Goal: Task Accomplishment & Management: Use online tool/utility

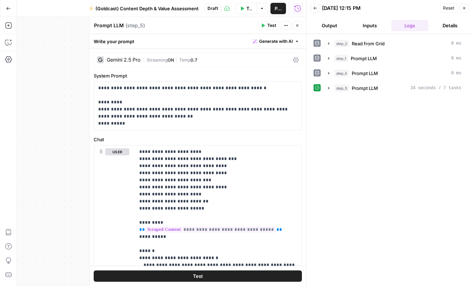
scroll to position [0, 0]
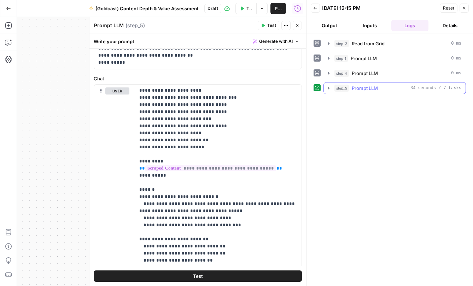
click at [327, 88] on icon "button" at bounding box center [329, 88] width 6 height 6
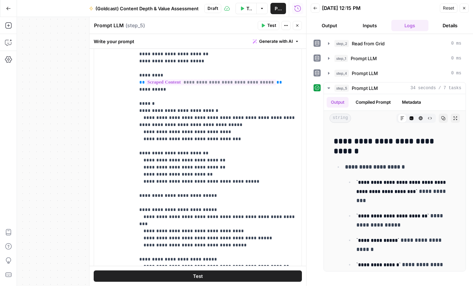
scroll to position [147, 0]
drag, startPoint x: 240, startPoint y: 137, endPoint x: 245, endPoint y: 138, distance: 5.3
click at [240, 137] on p "**********" at bounding box center [218, 142] width 158 height 283
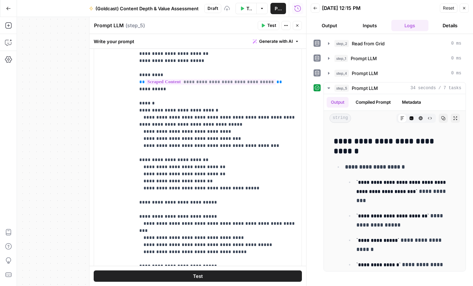
click at [224, 278] on button "Test" at bounding box center [198, 275] width 208 height 11
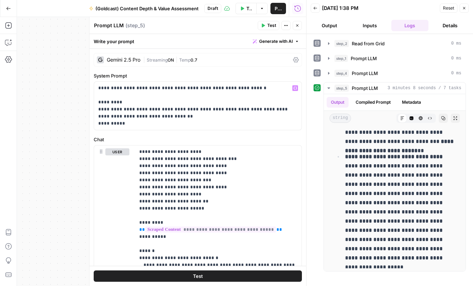
scroll to position [18, 0]
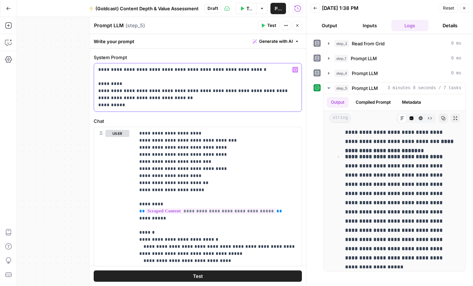
click at [165, 93] on p "**********" at bounding box center [197, 87] width 199 height 42
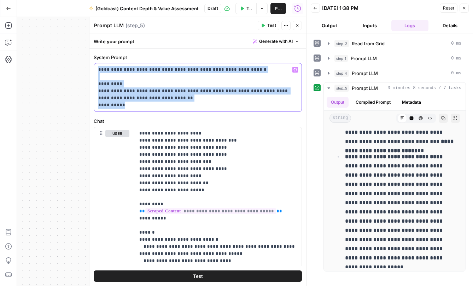
click at [165, 93] on p "**********" at bounding box center [197, 87] width 199 height 42
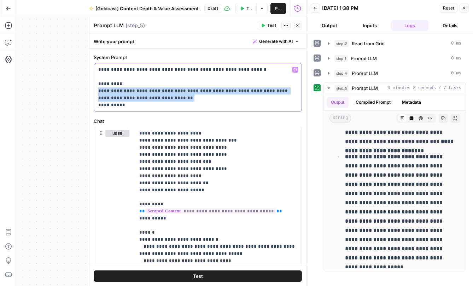
click at [165, 93] on p "**********" at bounding box center [197, 87] width 199 height 42
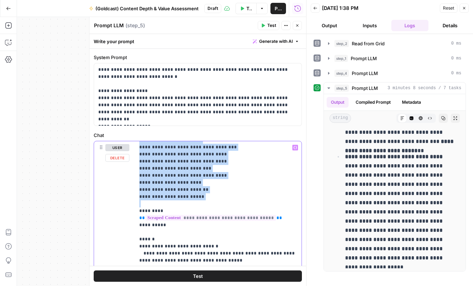
scroll to position [19, 0]
drag, startPoint x: 138, startPoint y: 147, endPoint x: 205, endPoint y: 195, distance: 82.3
click at [205, 195] on div "**********" at bounding box center [218, 285] width 166 height 288
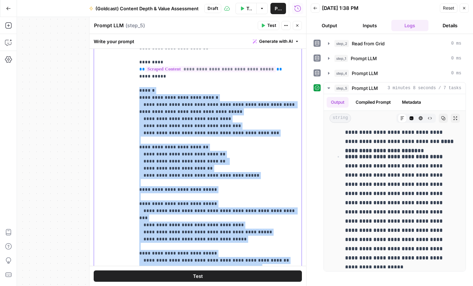
scroll to position [240, 0]
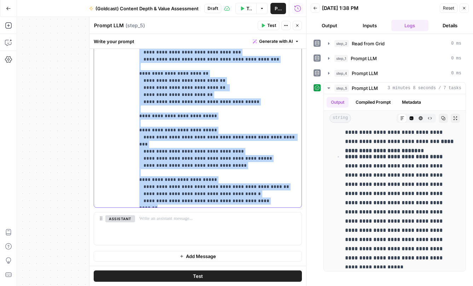
drag, startPoint x: 139, startPoint y: 89, endPoint x: 285, endPoint y: 318, distance: 271.6
click at [285, 285] on html "Growth Plays New Home Browse Insights Opportunities Your Data Recent Grids 1-80…" at bounding box center [236, 143] width 473 height 286
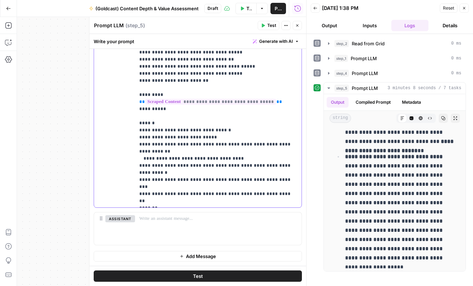
scroll to position [0, 0]
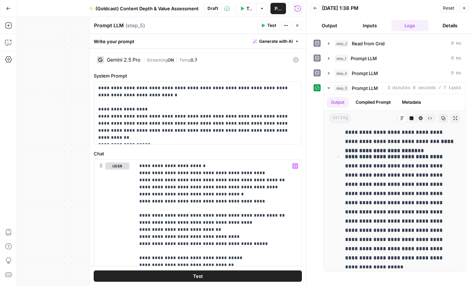
click at [227, 277] on button "Test" at bounding box center [198, 275] width 208 height 11
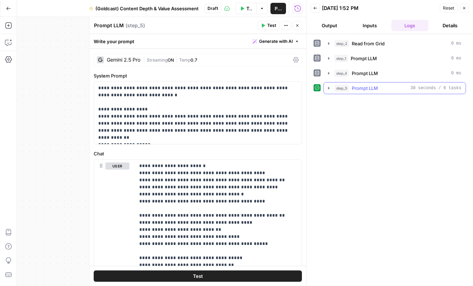
click at [328, 89] on icon "button" at bounding box center [329, 88] width 6 height 6
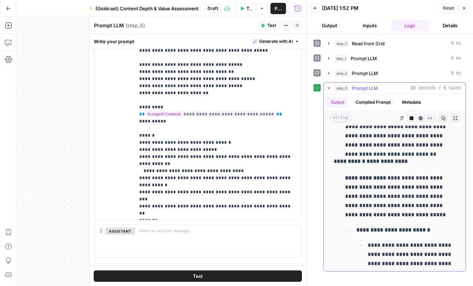
scroll to position [853, 0]
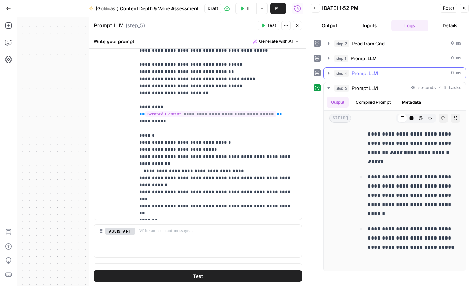
click at [328, 72] on icon "button" at bounding box center [328, 73] width 1 height 2
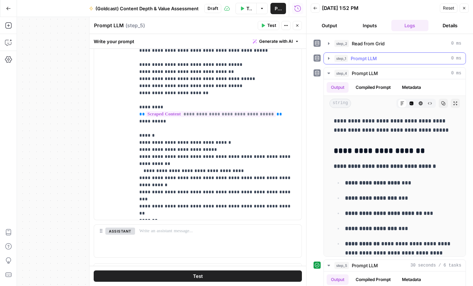
click at [328, 59] on icon "button" at bounding box center [328, 58] width 1 height 2
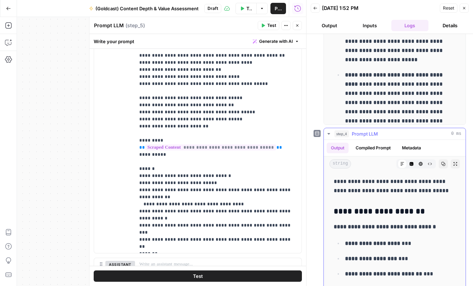
scroll to position [0, 0]
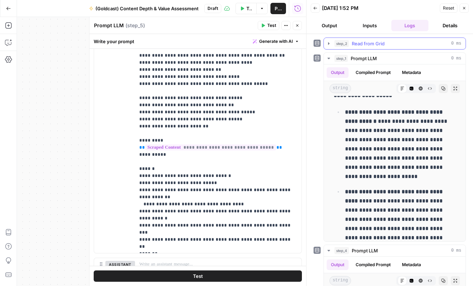
click at [329, 45] on icon "button" at bounding box center [329, 44] width 6 height 6
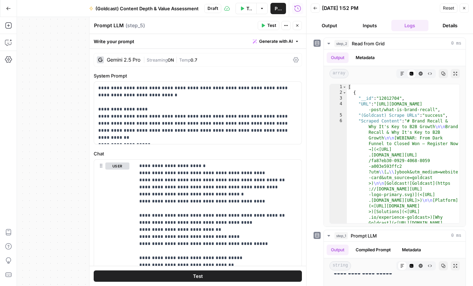
click at [294, 24] on button "Close" at bounding box center [297, 25] width 9 height 9
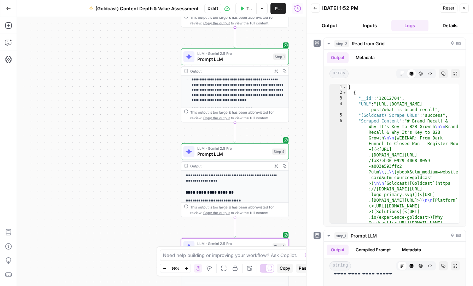
drag, startPoint x: 207, startPoint y: 95, endPoint x: 170, endPoint y: 118, distance: 43.5
click at [170, 121] on div "Workflow Set Inputs Inputs Read from Grid Read from Grid Step 2 Output Expand O…" at bounding box center [161, 151] width 289 height 269
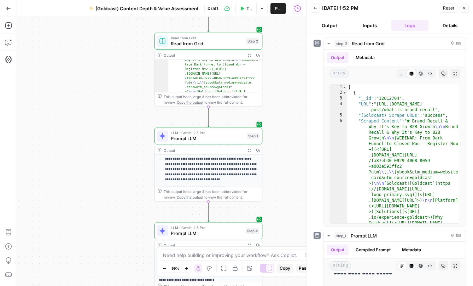
drag, startPoint x: 162, startPoint y: 65, endPoint x: 137, endPoint y: 131, distance: 70.2
click at [137, 142] on div "Workflow Set Inputs Inputs Read from Grid Read from Grid Step 2 Output Expand O…" at bounding box center [161, 151] width 289 height 269
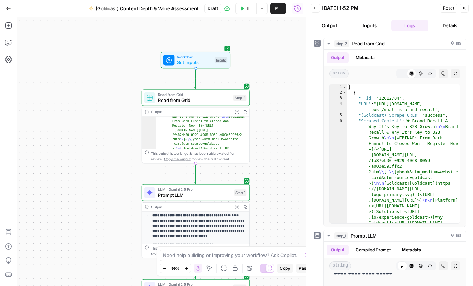
drag, startPoint x: 124, startPoint y: 143, endPoint x: 123, endPoint y: 137, distance: 6.1
click at [123, 146] on div "Workflow Set Inputs Inputs Read from Grid Read from Grid Step 2 Output Expand O…" at bounding box center [161, 151] width 289 height 269
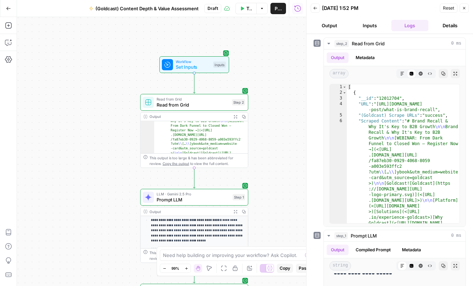
drag, startPoint x: 126, startPoint y: 100, endPoint x: 135, endPoint y: 96, distance: 9.8
click at [124, 108] on div "Workflow Set Inputs Inputs Read from Grid Read from Grid Step 2 Output Expand O…" at bounding box center [161, 151] width 289 height 269
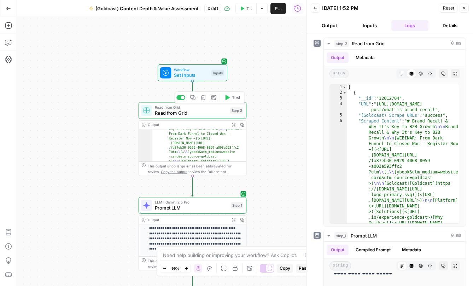
click at [185, 117] on div "Read from Grid Read from Grid Step 2 Copy step Delete step Add Note Test" at bounding box center [193, 110] width 108 height 17
type input "Blank"
type input "Goldcast Blog URLs"
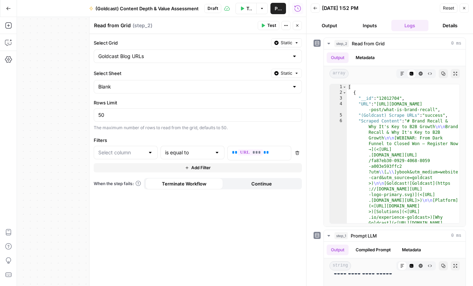
type input "URL"
click at [296, 25] on icon "button" at bounding box center [297, 25] width 4 height 4
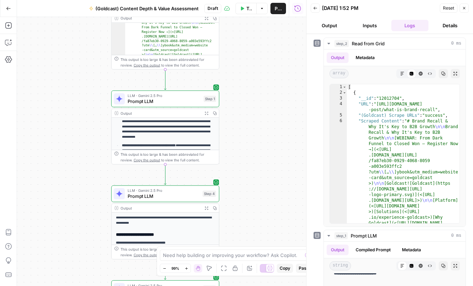
drag, startPoint x: 118, startPoint y: 157, endPoint x: 91, endPoint y: 50, distance: 109.8
click at [91, 50] on div "Workflow Set Inputs Inputs Read from Grid Read from Grid Step 2 Output Expand O…" at bounding box center [161, 151] width 289 height 269
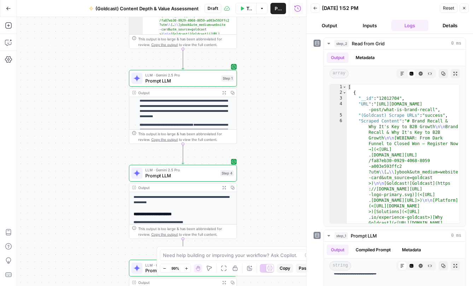
drag, startPoint x: 94, startPoint y: 132, endPoint x: 108, endPoint y: 113, distance: 23.8
click at [111, 112] on div "Workflow Set Inputs Inputs Read from Grid Read from Grid Step 2 Output Expand O…" at bounding box center [161, 151] width 289 height 269
click at [170, 83] on span "Prompt LLM" at bounding box center [181, 80] width 73 height 7
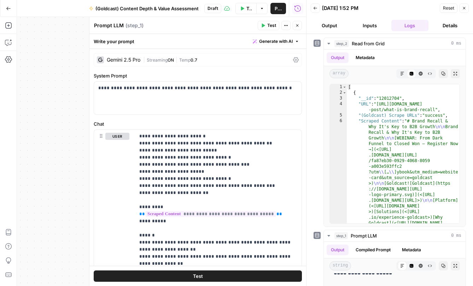
click at [68, 153] on div "Workflow Set Inputs Inputs Read from Grid Read from Grid Step 2 Output Expand O…" at bounding box center [161, 151] width 289 height 269
click at [297, 25] on icon "button" at bounding box center [297, 25] width 4 height 4
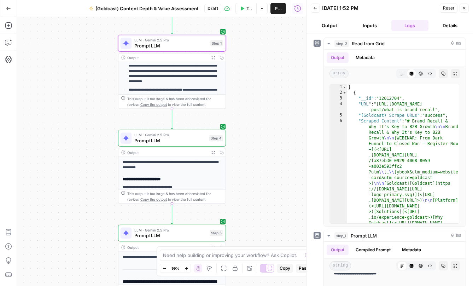
drag, startPoint x: 108, startPoint y: 179, endPoint x: 97, endPoint y: 144, distance: 36.9
click at [97, 144] on div "Workflow Set Inputs Inputs Read from Grid Read from Grid Step 2 Output Expand O…" at bounding box center [161, 151] width 289 height 269
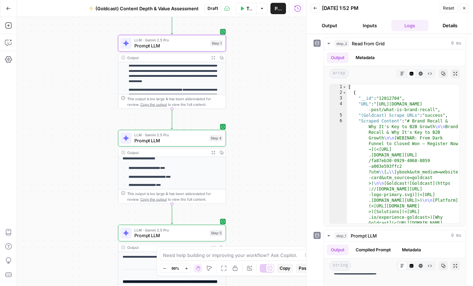
scroll to position [150, 0]
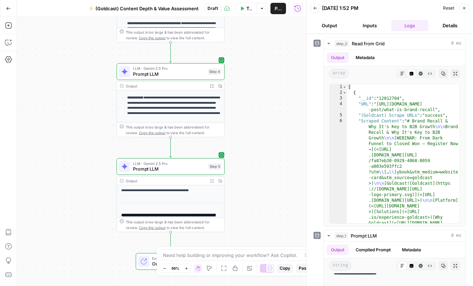
drag, startPoint x: 271, startPoint y: 170, endPoint x: 269, endPoint y: 104, distance: 66.5
click at [269, 104] on div "Workflow Set Inputs Inputs Read from Grid Read from Grid Step 2 Output Expand O…" at bounding box center [161, 151] width 289 height 269
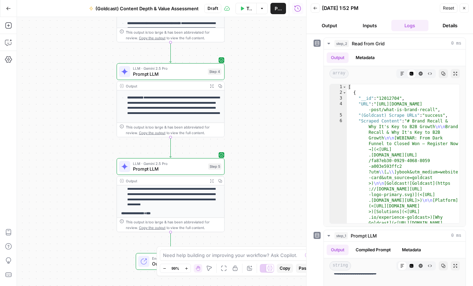
scroll to position [72, 0]
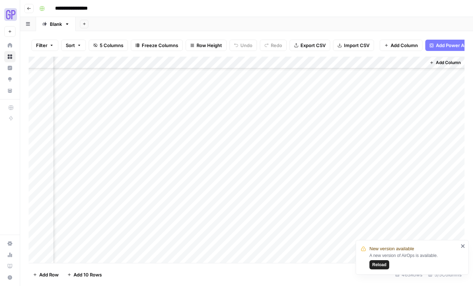
scroll to position [2344, 98]
